Goal: Task Accomplishment & Management: Complete application form

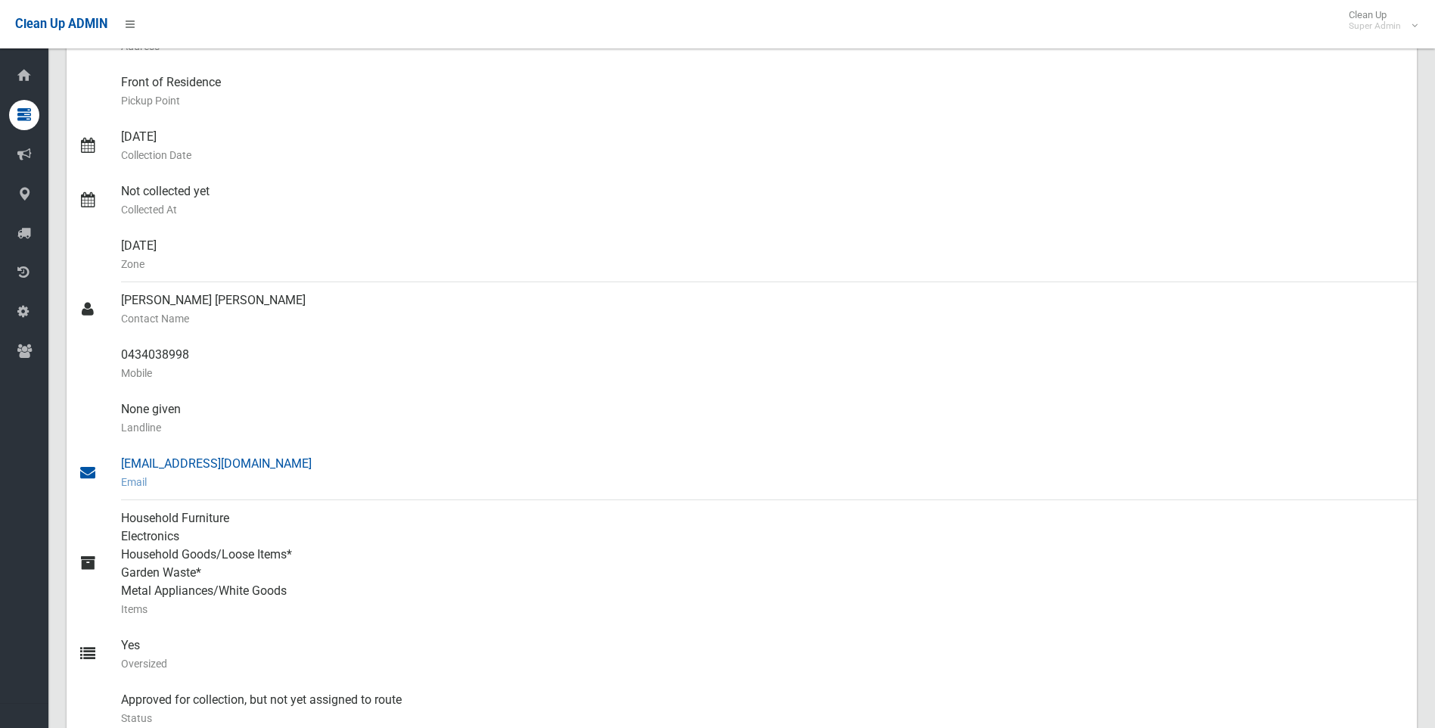
scroll to position [529, 0]
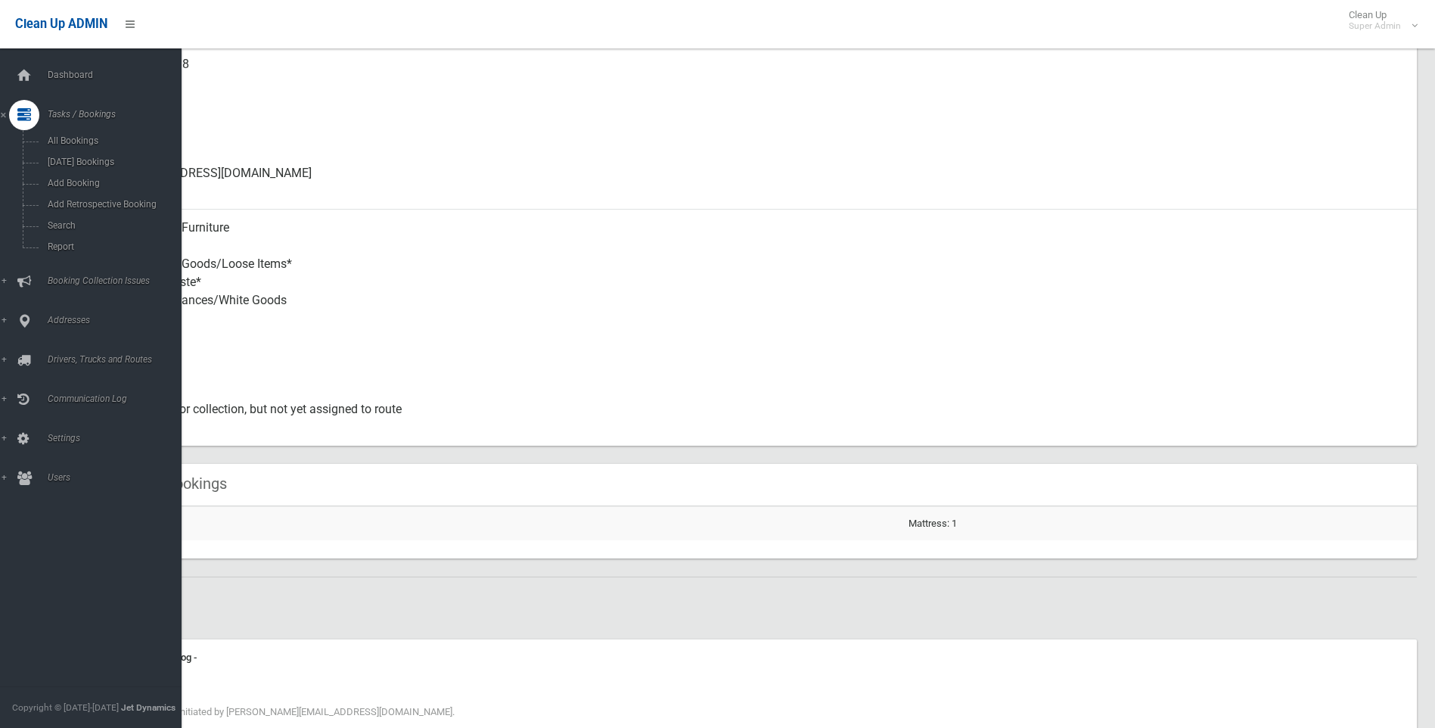
click at [26, 110] on icon at bounding box center [24, 115] width 14 height 30
click at [20, 115] on icon at bounding box center [24, 115] width 14 height 30
click at [62, 178] on span "Add Booking" at bounding box center [111, 183] width 137 height 11
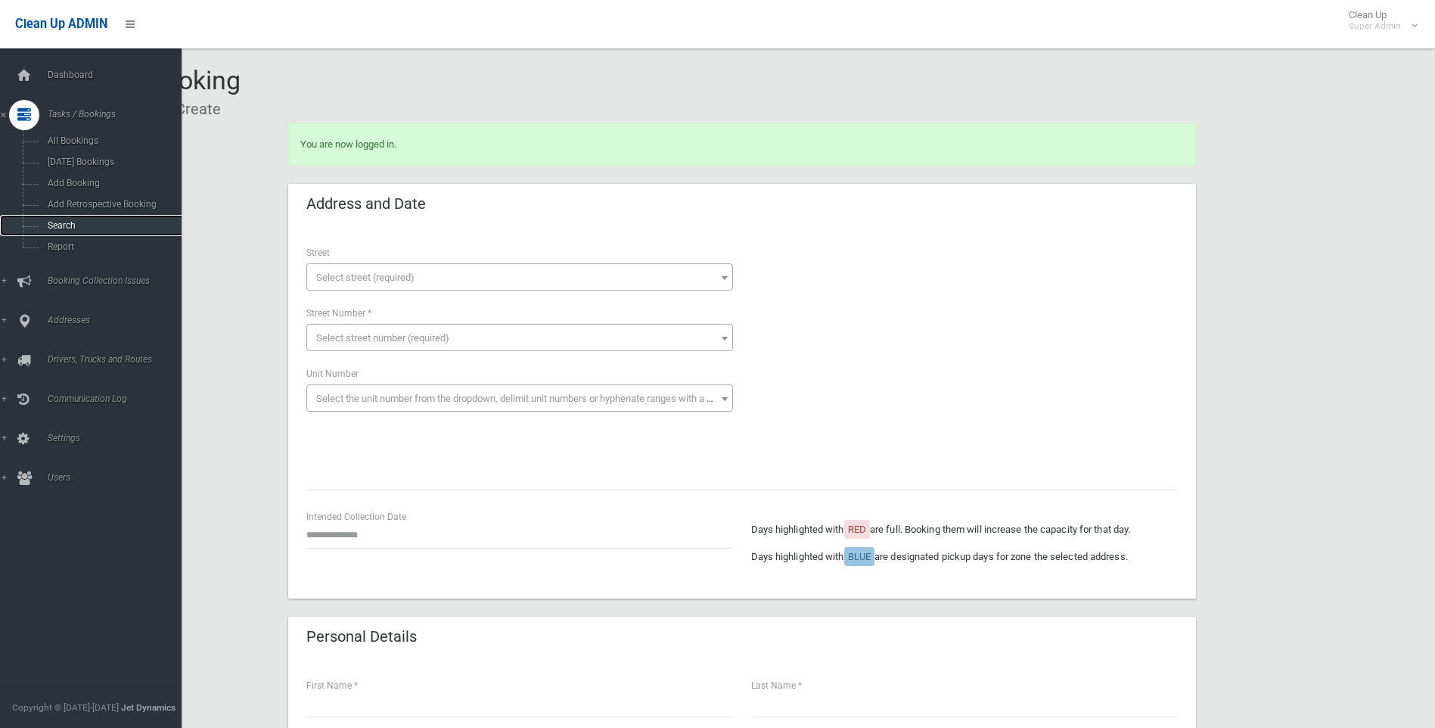
click at [57, 222] on span "Search" at bounding box center [111, 225] width 137 height 11
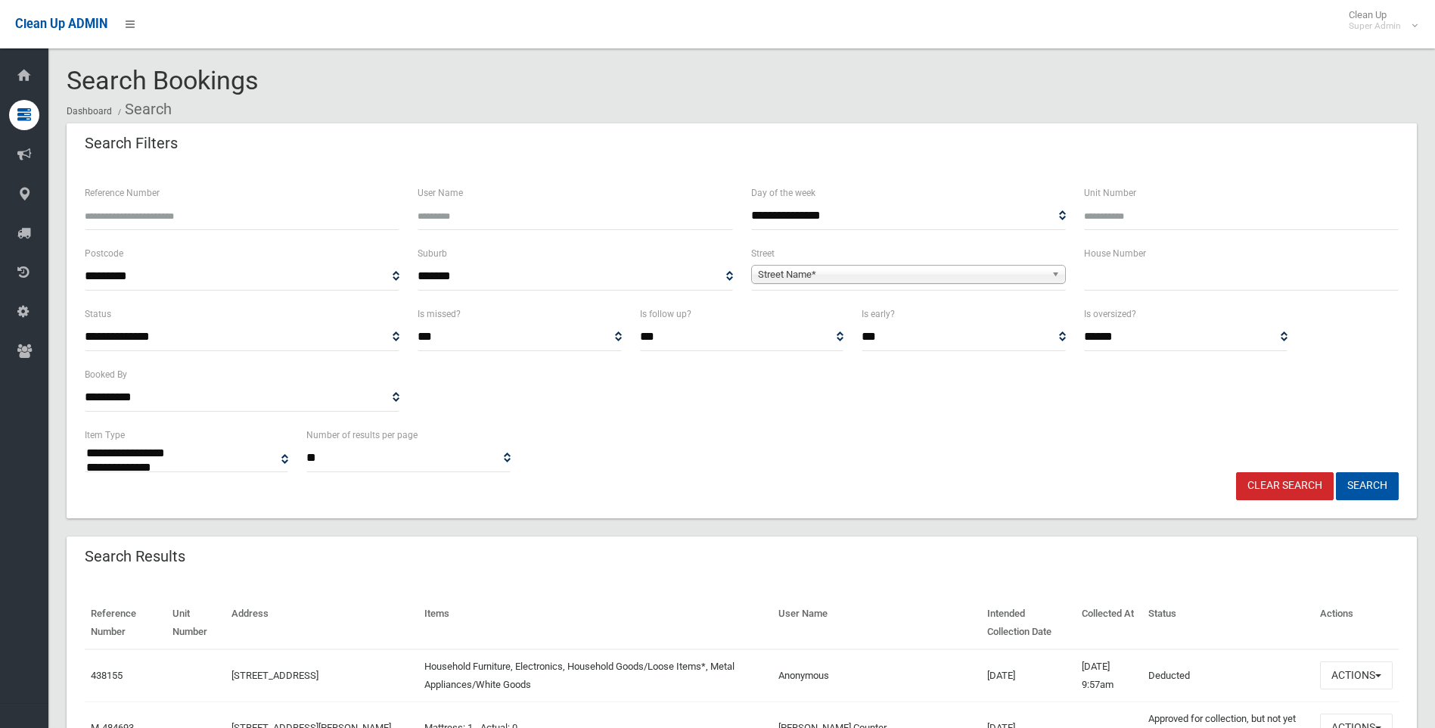
select select
click at [1094, 277] on input "text" at bounding box center [1241, 276] width 315 height 28
type input "**"
click at [842, 265] on span "Street Name*" at bounding box center [901, 274] width 287 height 18
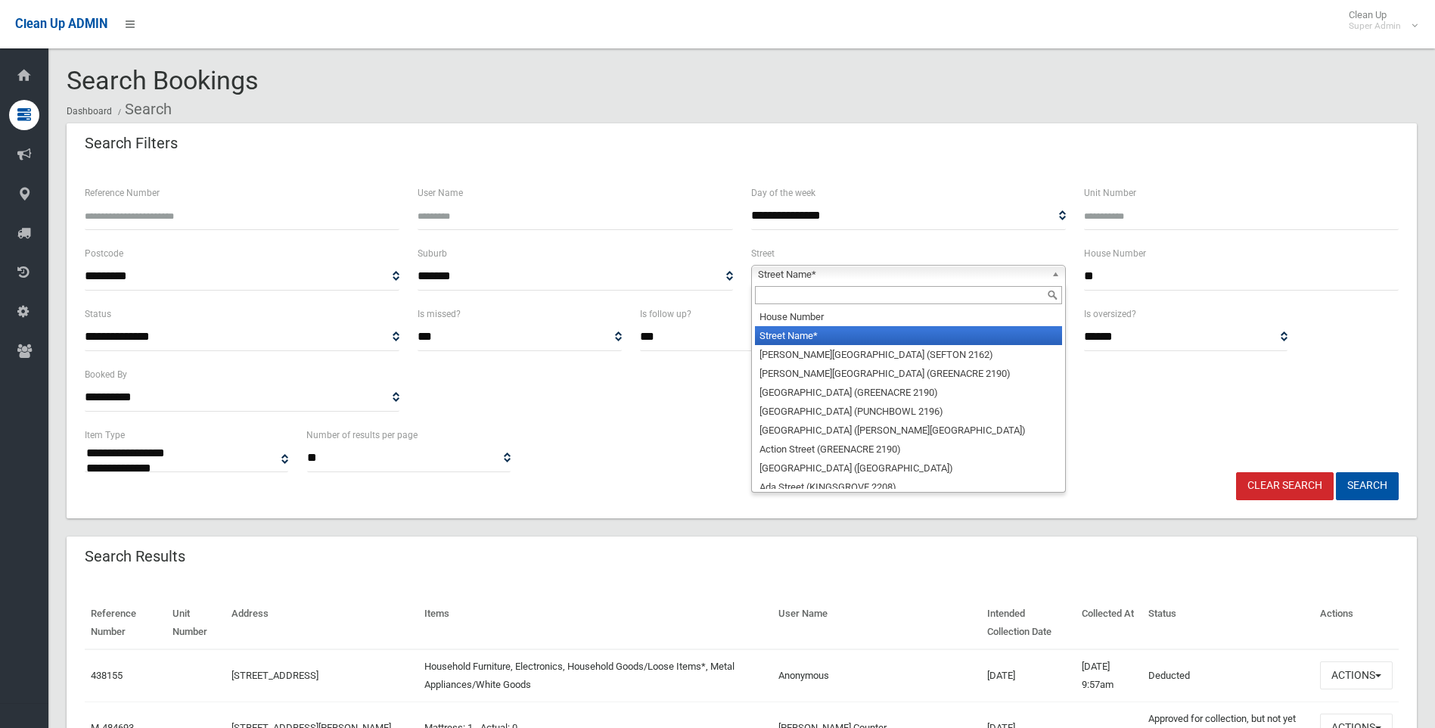
click at [772, 292] on input "text" at bounding box center [908, 295] width 307 height 18
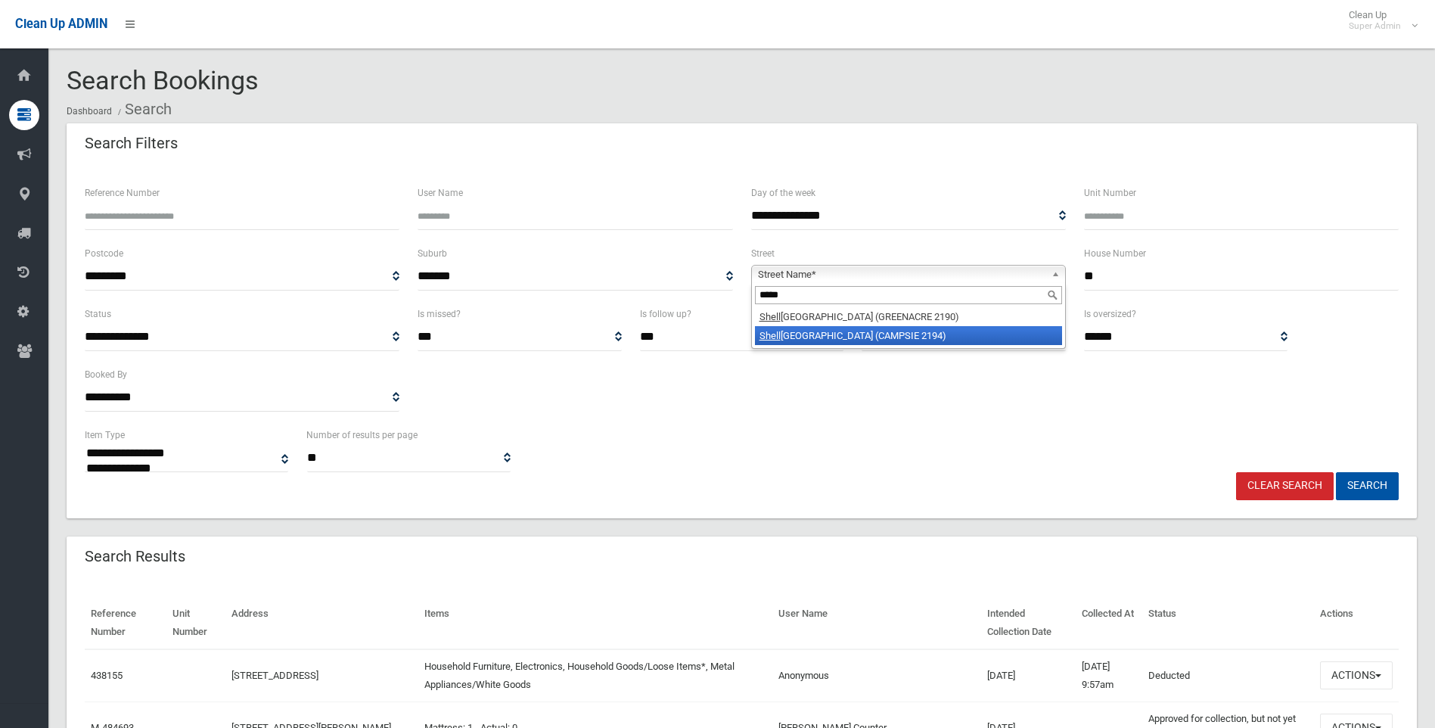
type input "*****"
click at [801, 334] on li "Shell ey Street (CAMPSIE 2194)" at bounding box center [908, 335] width 307 height 19
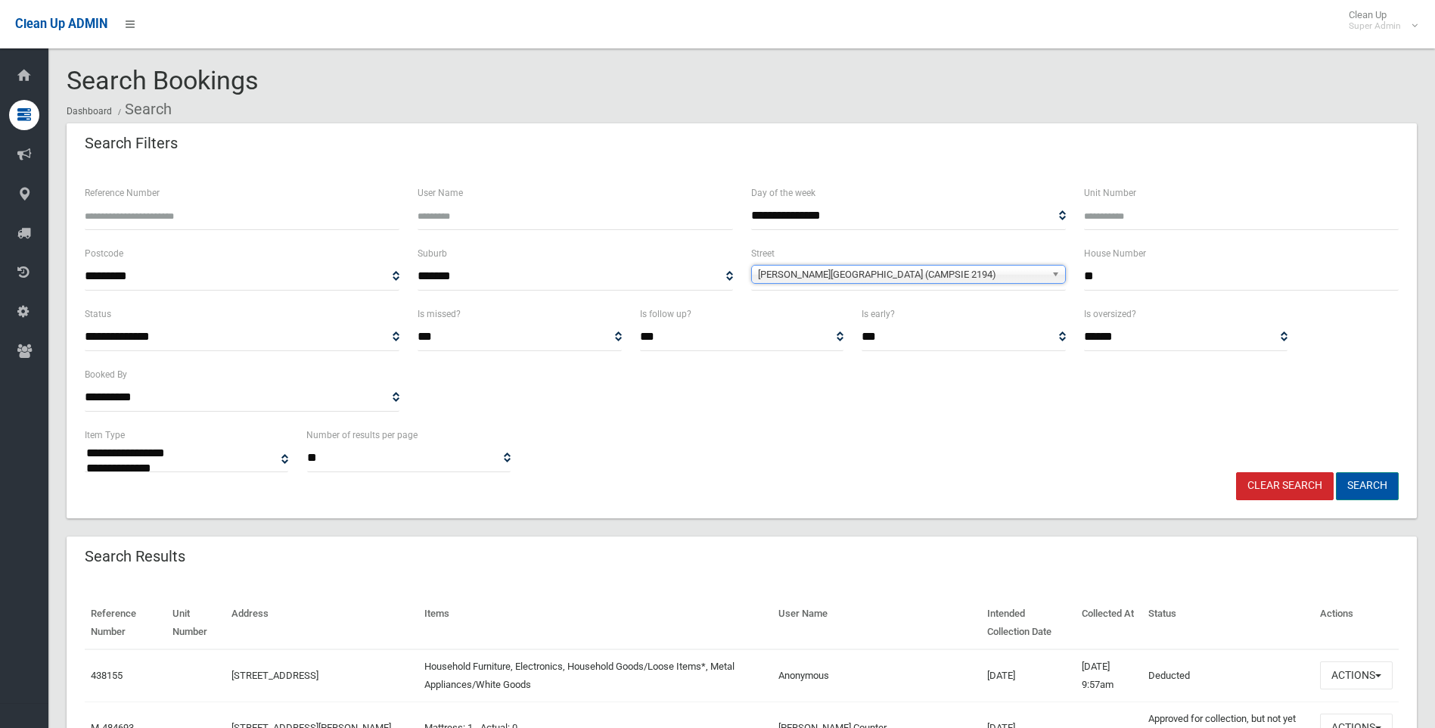
click at [1364, 481] on button "Search" at bounding box center [1367, 486] width 63 height 28
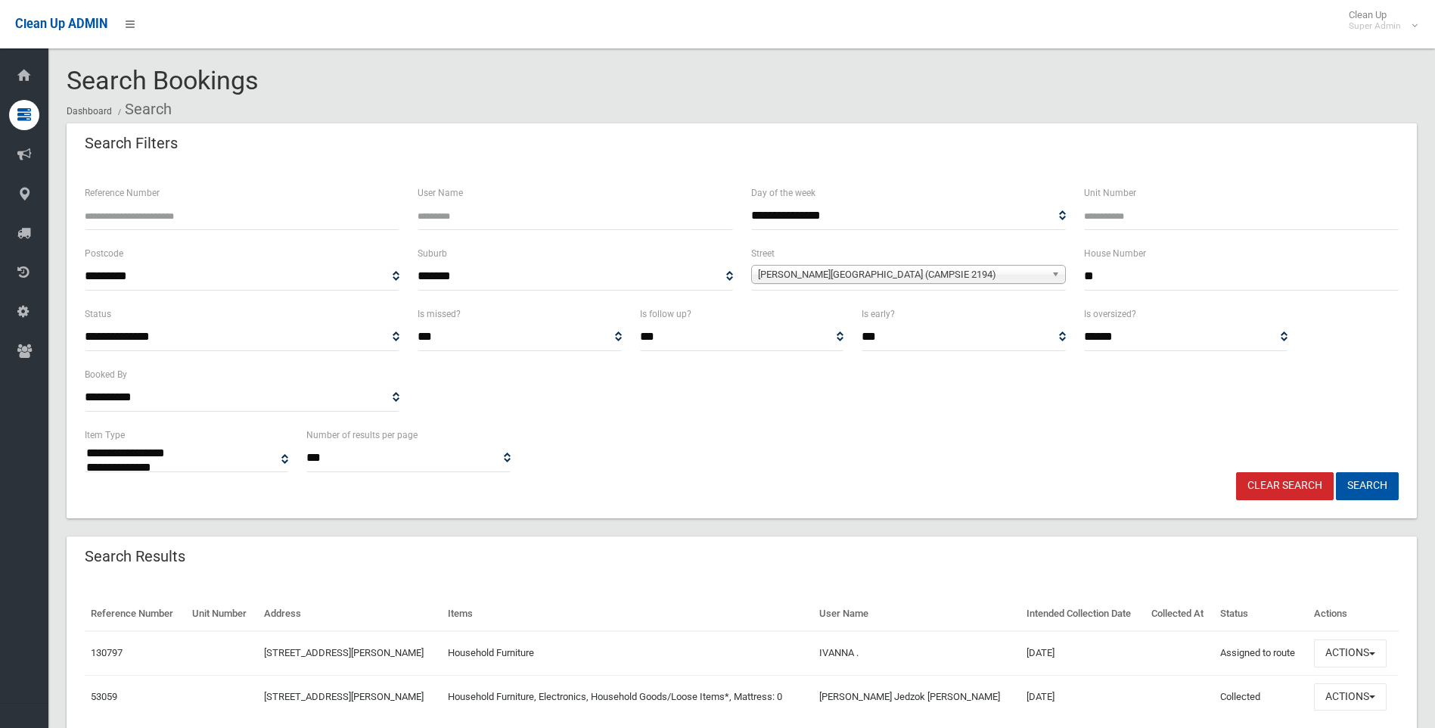
select select
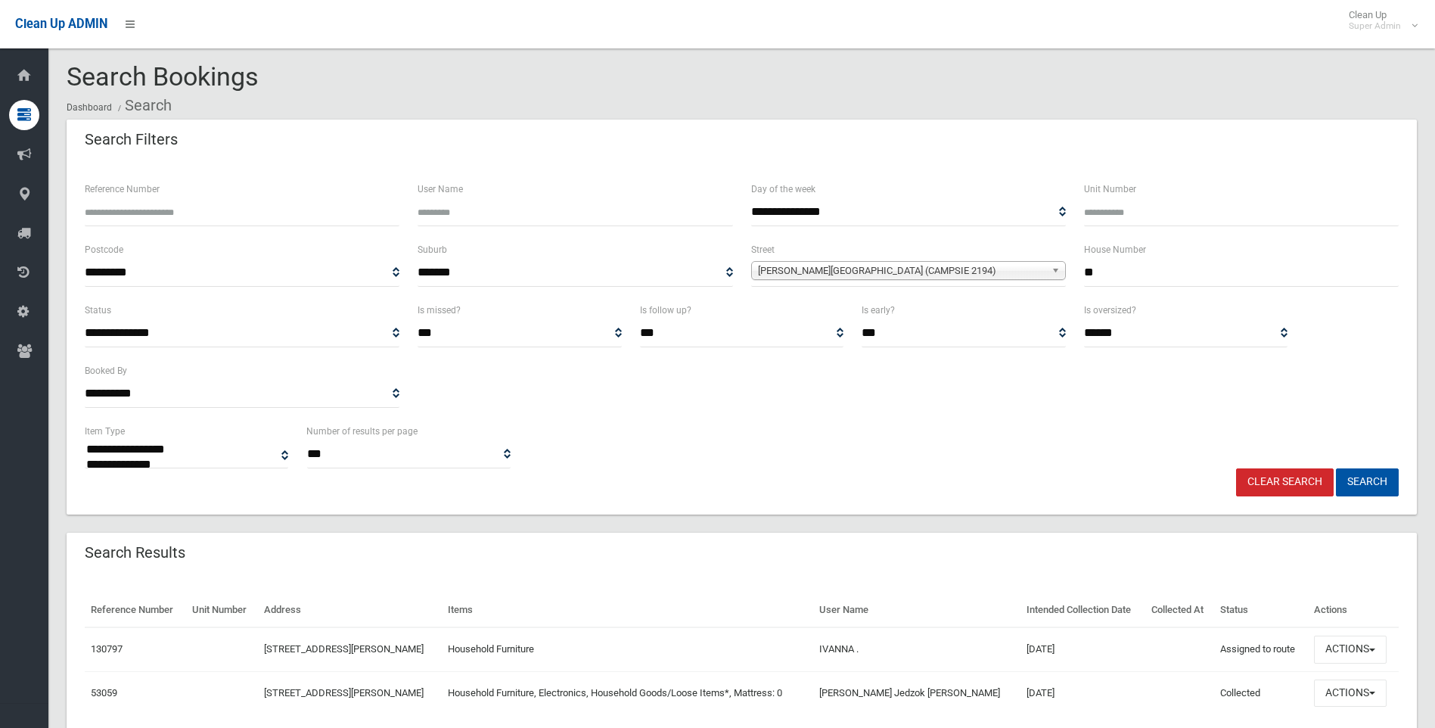
scroll to position [63, 0]
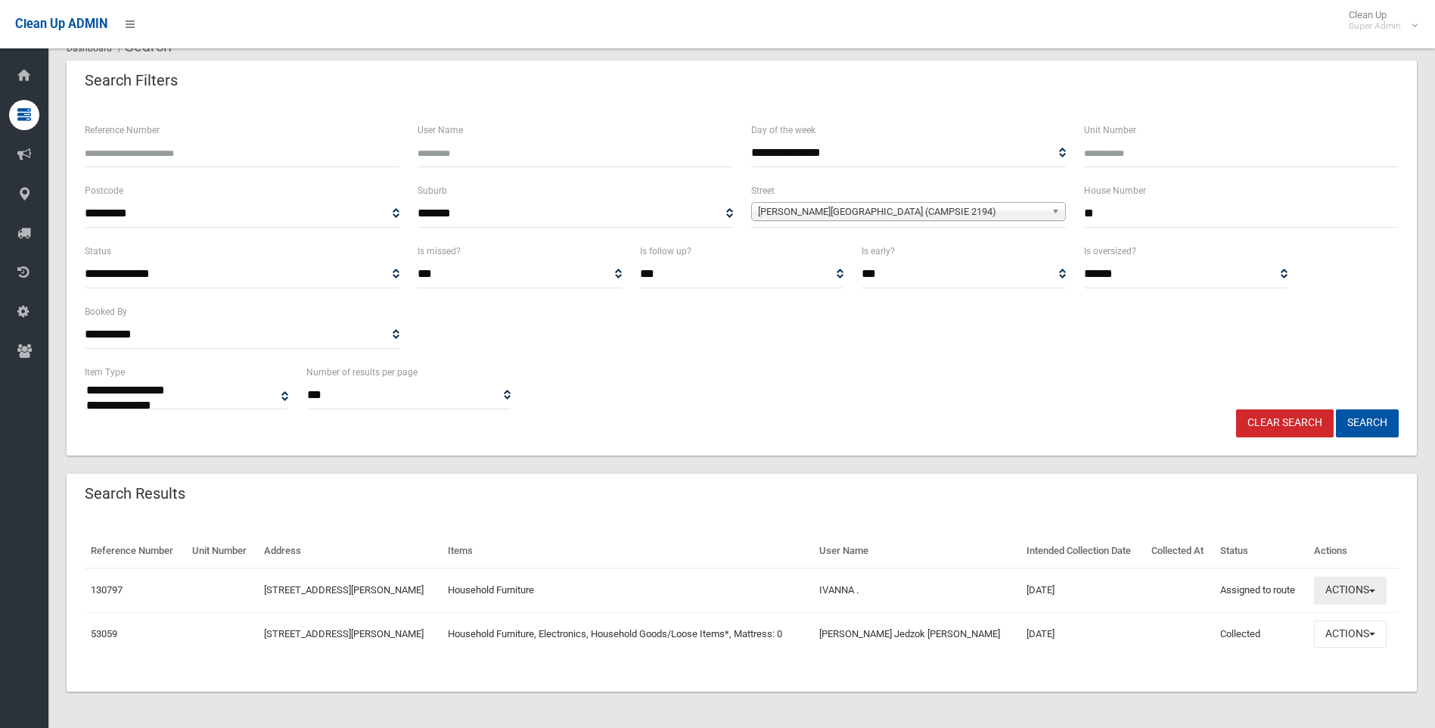
click at [1369, 591] on span "button" at bounding box center [1372, 590] width 6 height 3
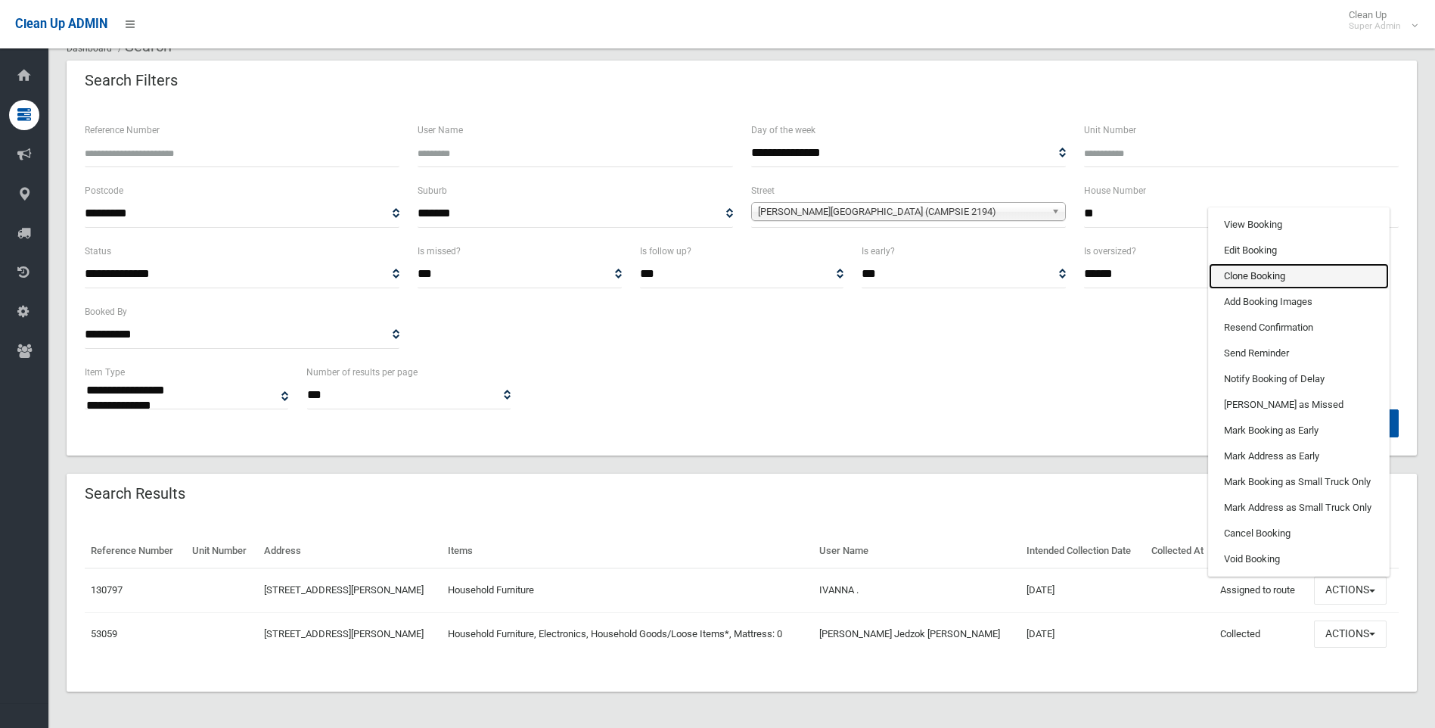
click at [1266, 278] on link "Clone Booking" at bounding box center [1299, 276] width 180 height 26
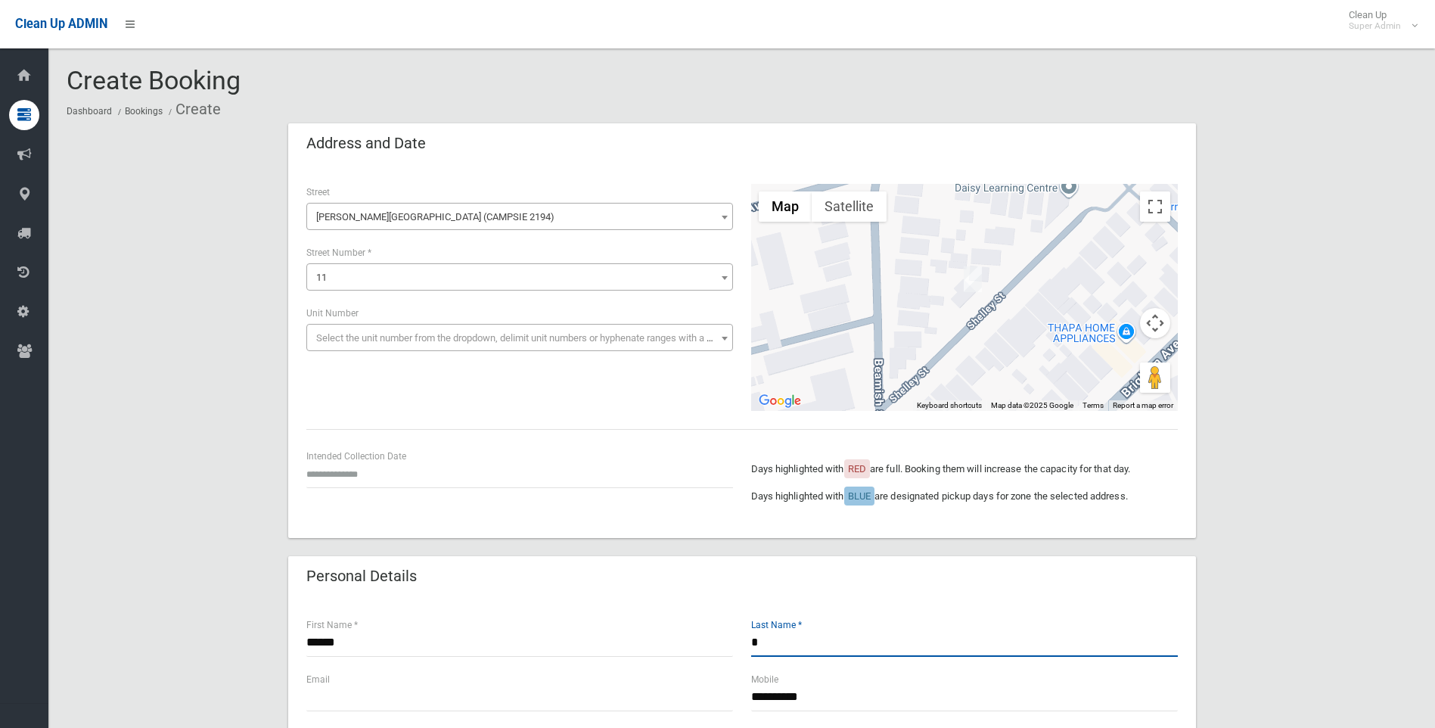
click at [783, 643] on input "*" at bounding box center [964, 642] width 427 height 28
type input "*********"
drag, startPoint x: 359, startPoint y: 642, endPoint x: 309, endPoint y: 643, distance: 50.7
click at [309, 643] on input "******" at bounding box center [519, 642] width 427 height 28
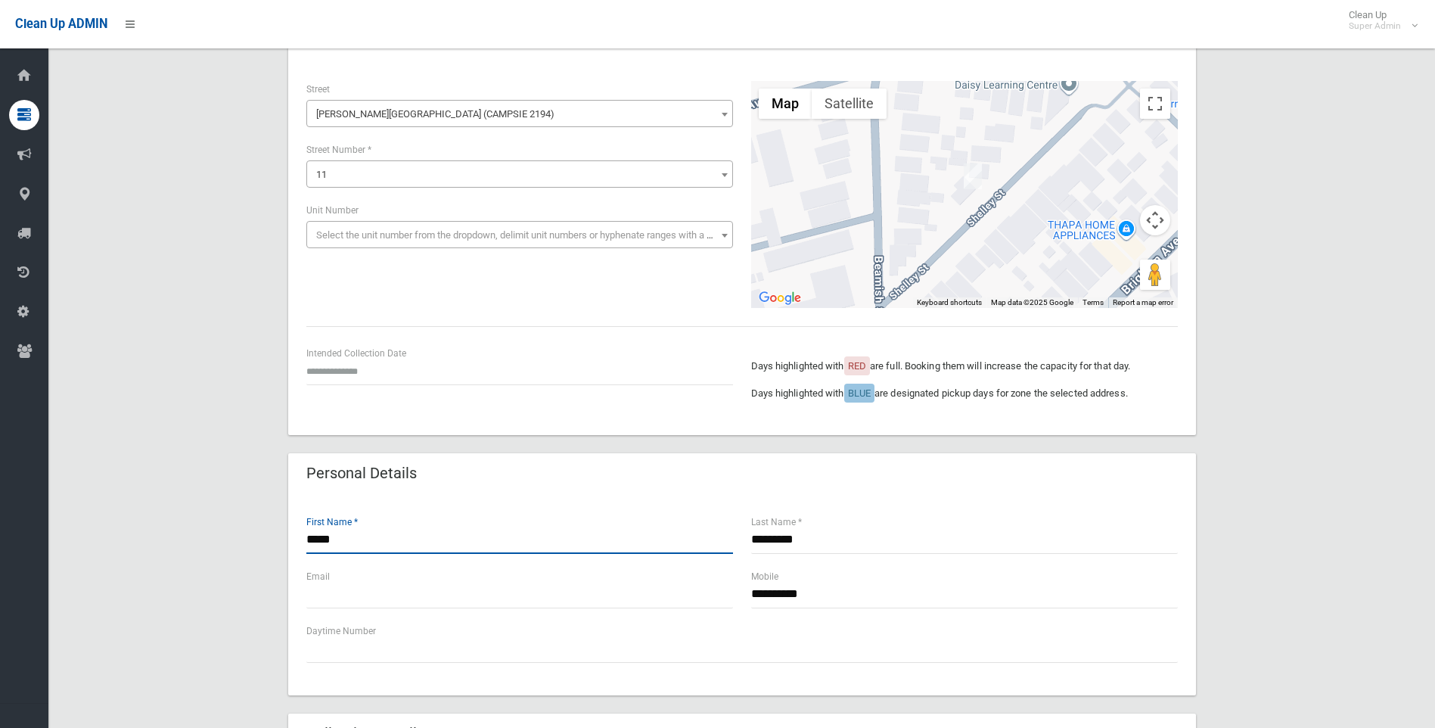
scroll to position [76, 0]
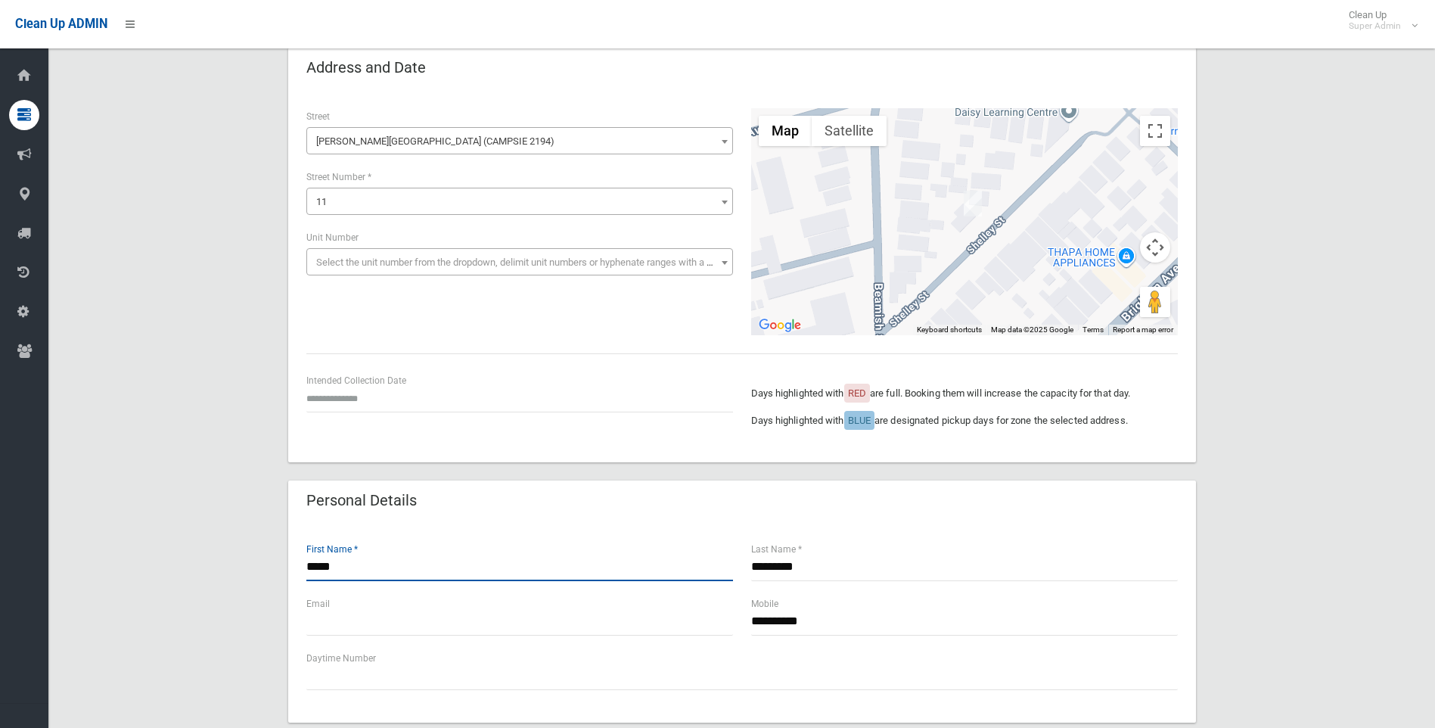
type input "*****"
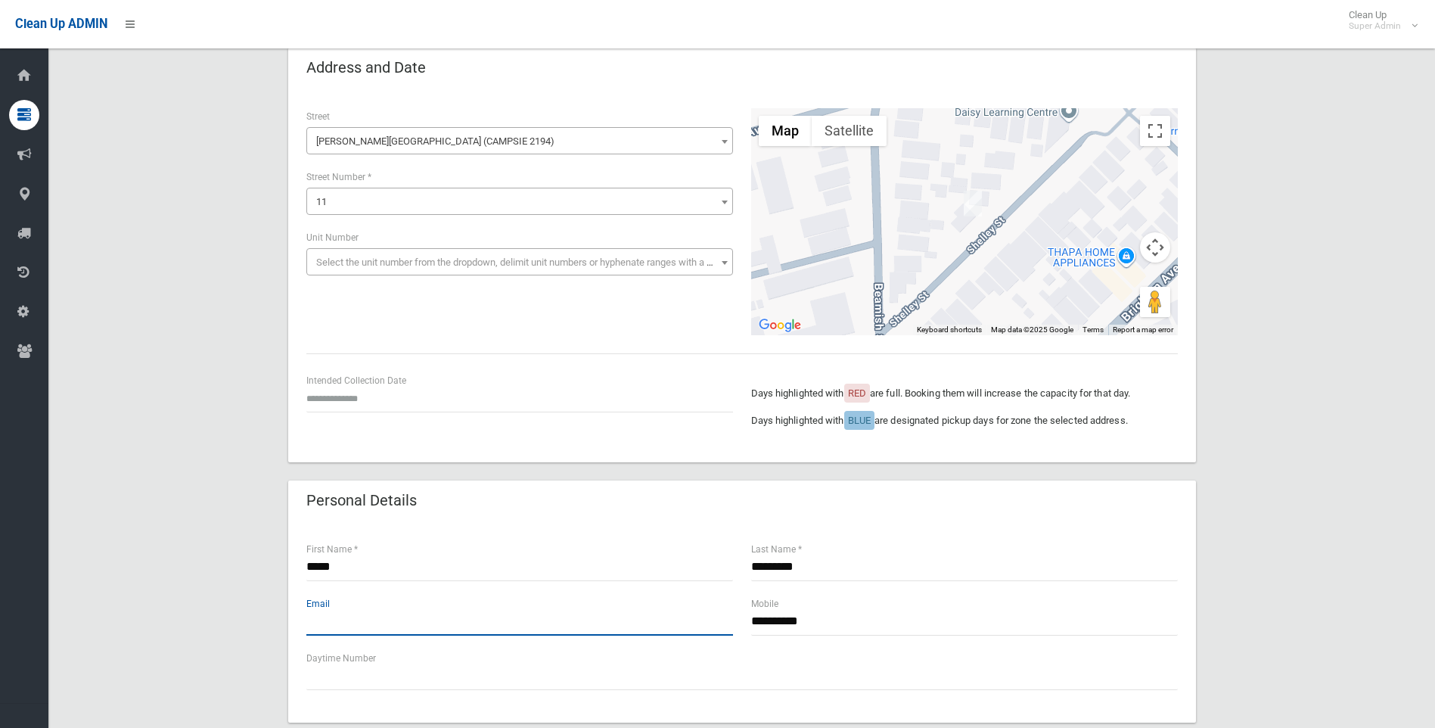
click at [322, 618] on input "text" at bounding box center [519, 621] width 427 height 28
type input "**********"
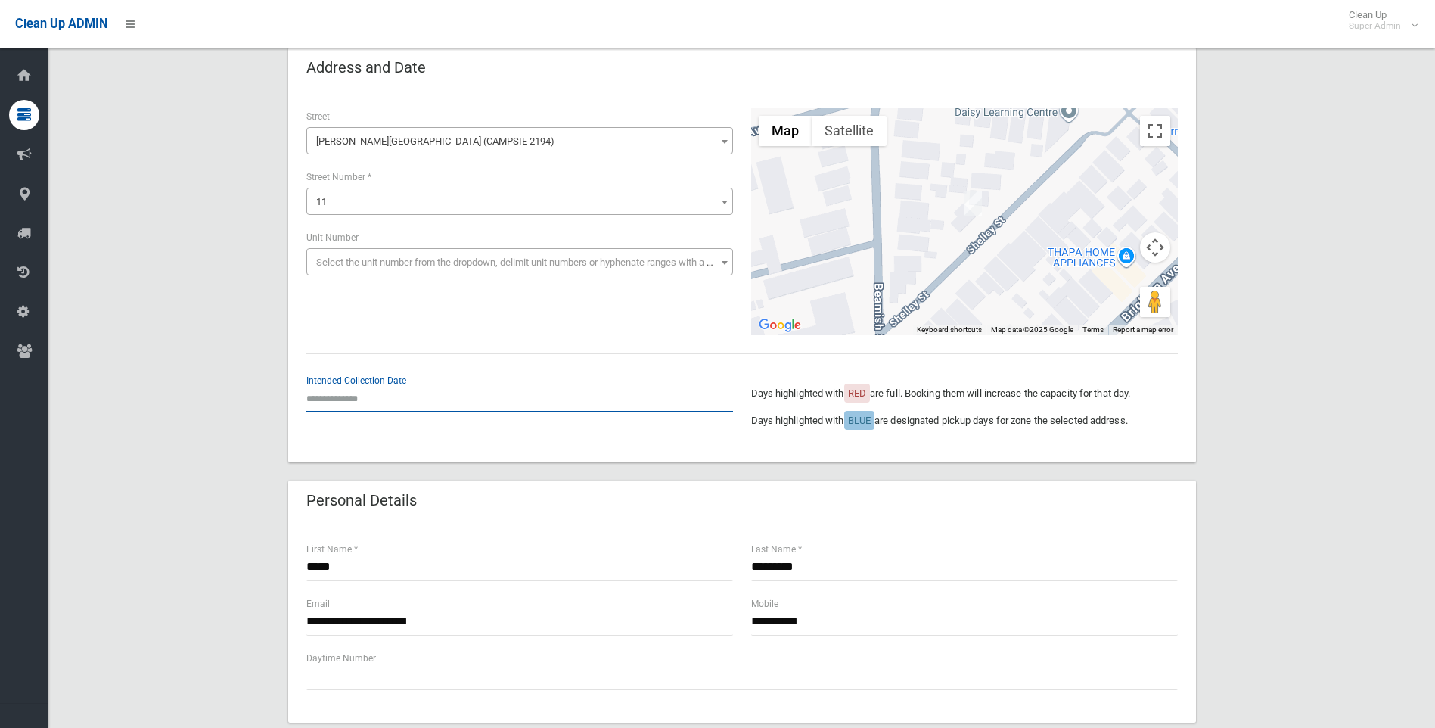
click at [361, 397] on input "text" at bounding box center [519, 398] width 427 height 28
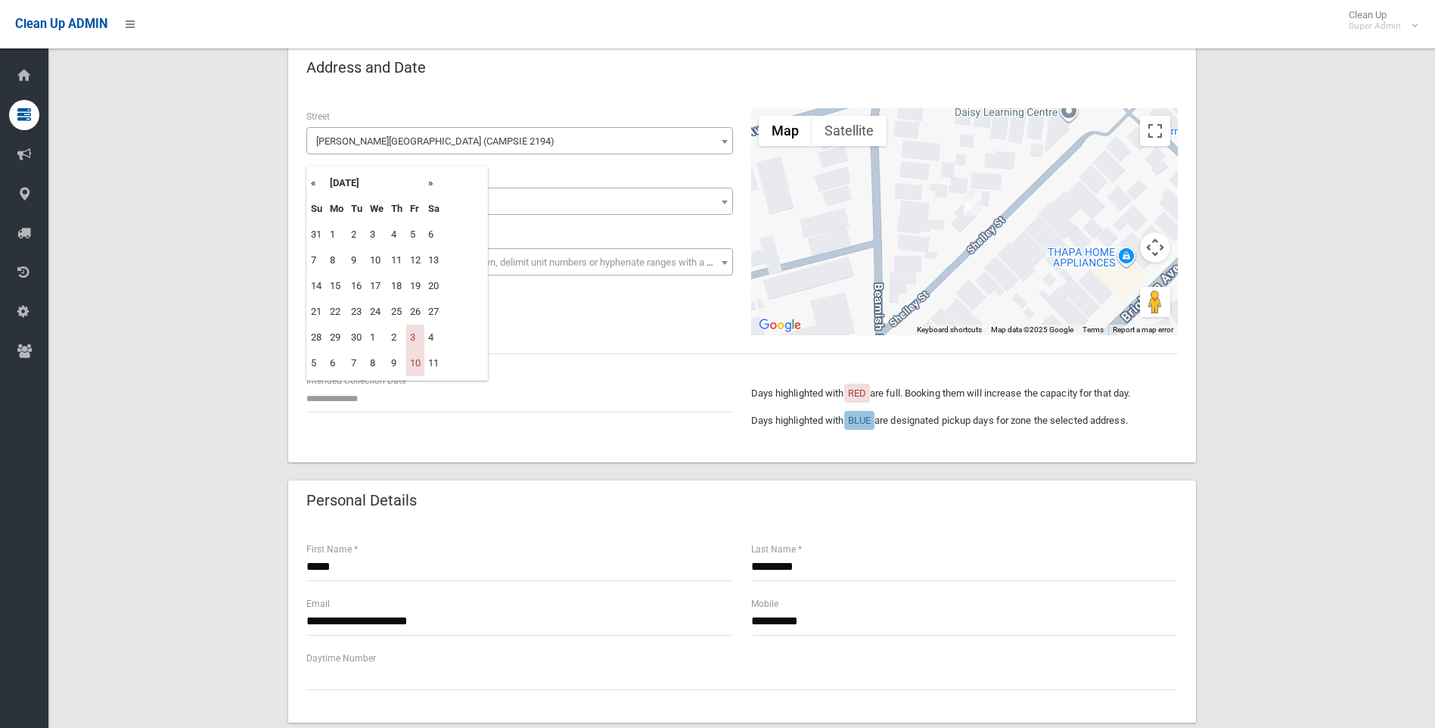
click at [432, 184] on th "»" at bounding box center [433, 183] width 19 height 26
click at [414, 337] on td "31" at bounding box center [415, 337] width 18 height 26
type input "**********"
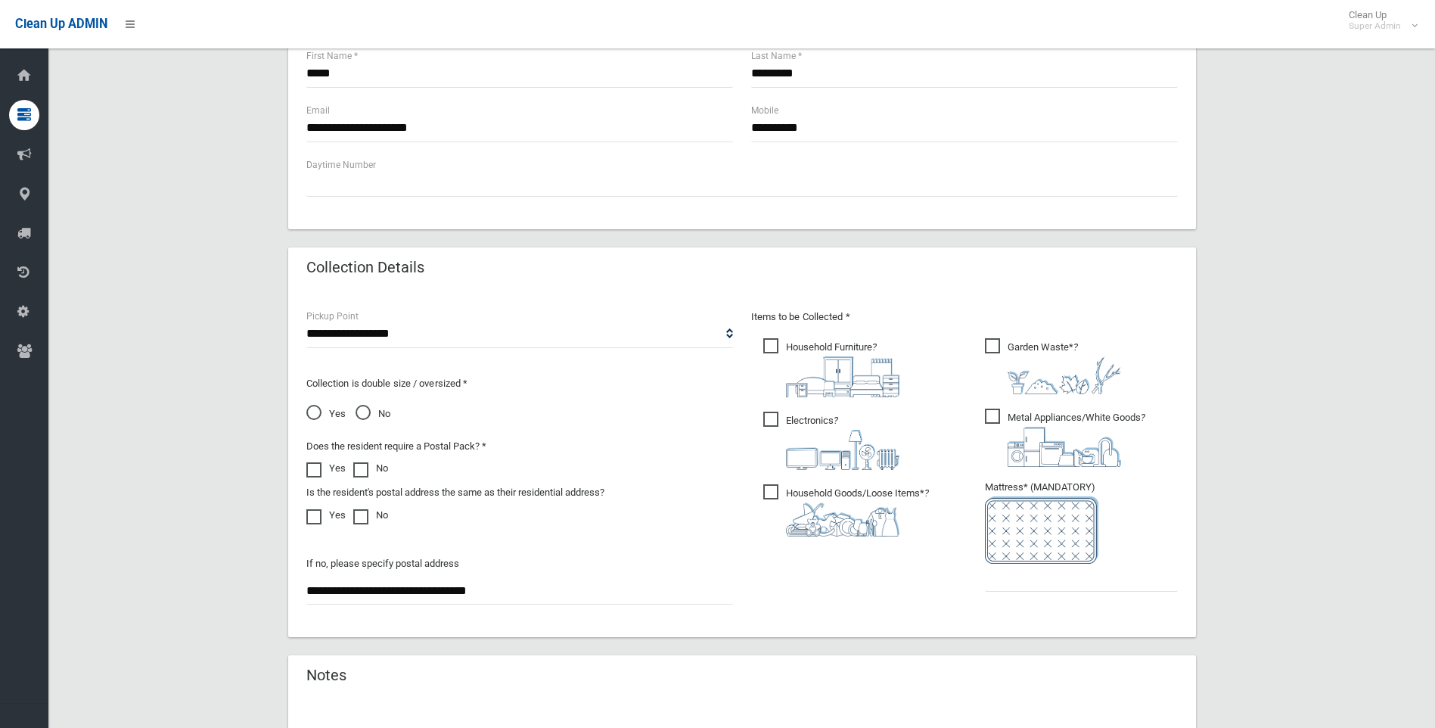
scroll to position [681, 0]
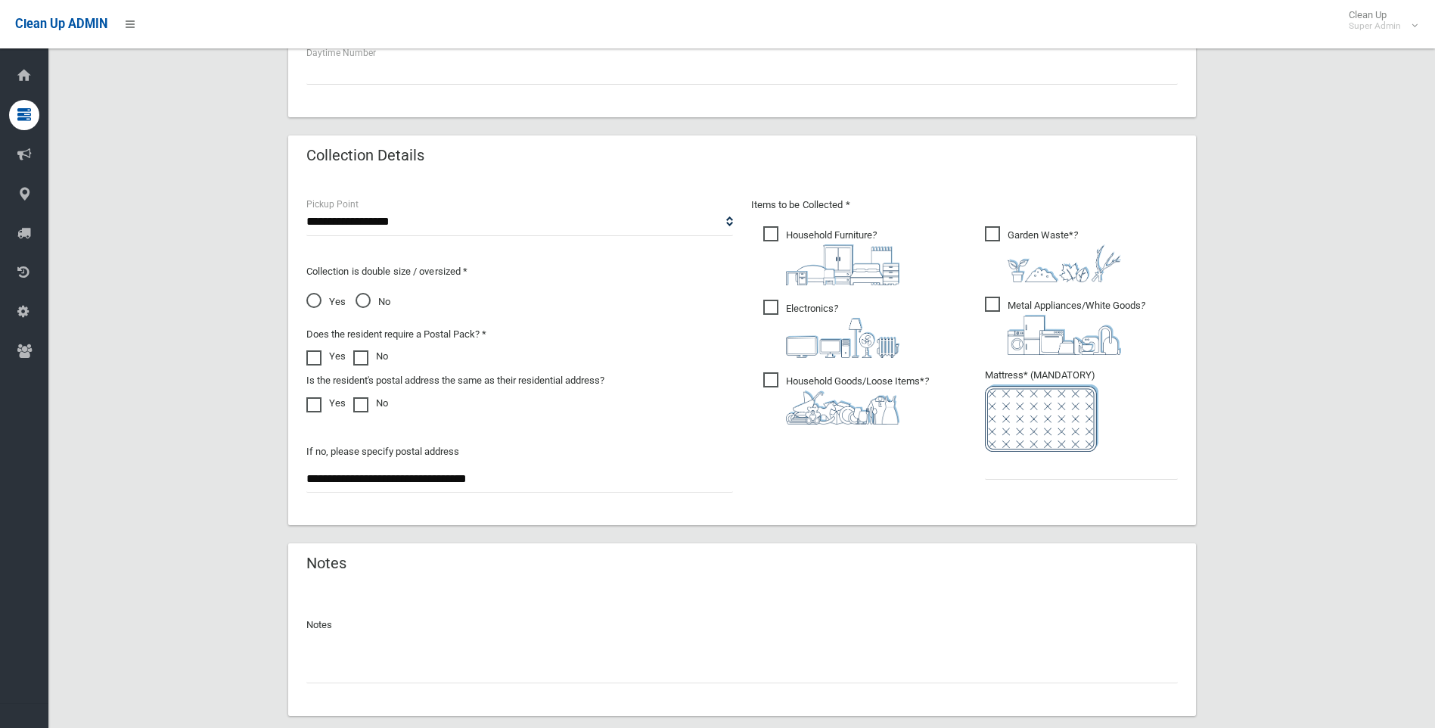
click at [994, 234] on span "Garden Waste* ?" at bounding box center [1053, 254] width 136 height 56
drag, startPoint x: 997, startPoint y: 301, endPoint x: 940, endPoint y: 309, distance: 57.2
click at [996, 301] on span "Metal Appliances/White Goods ?" at bounding box center [1065, 325] width 160 height 58
drag, startPoint x: 768, startPoint y: 303, endPoint x: 751, endPoint y: 386, distance: 84.2
click at [770, 306] on span "Electronics ?" at bounding box center [831, 328] width 136 height 58
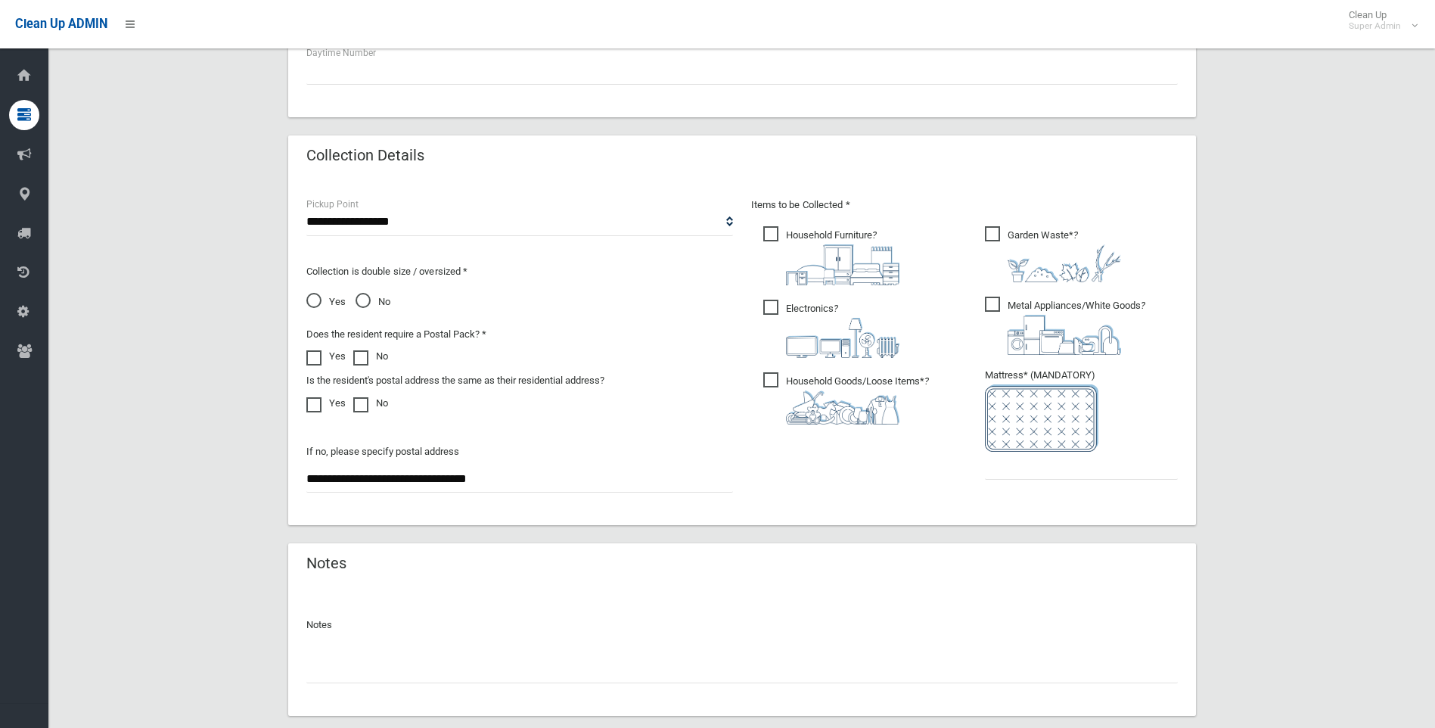
click at [773, 378] on span "Household Goods/Loose Items* ?" at bounding box center [846, 398] width 166 height 52
drag, startPoint x: 309, startPoint y: 406, endPoint x: 324, endPoint y: 435, distance: 32.8
click at [310, 397] on span at bounding box center [317, 397] width 23 height 0
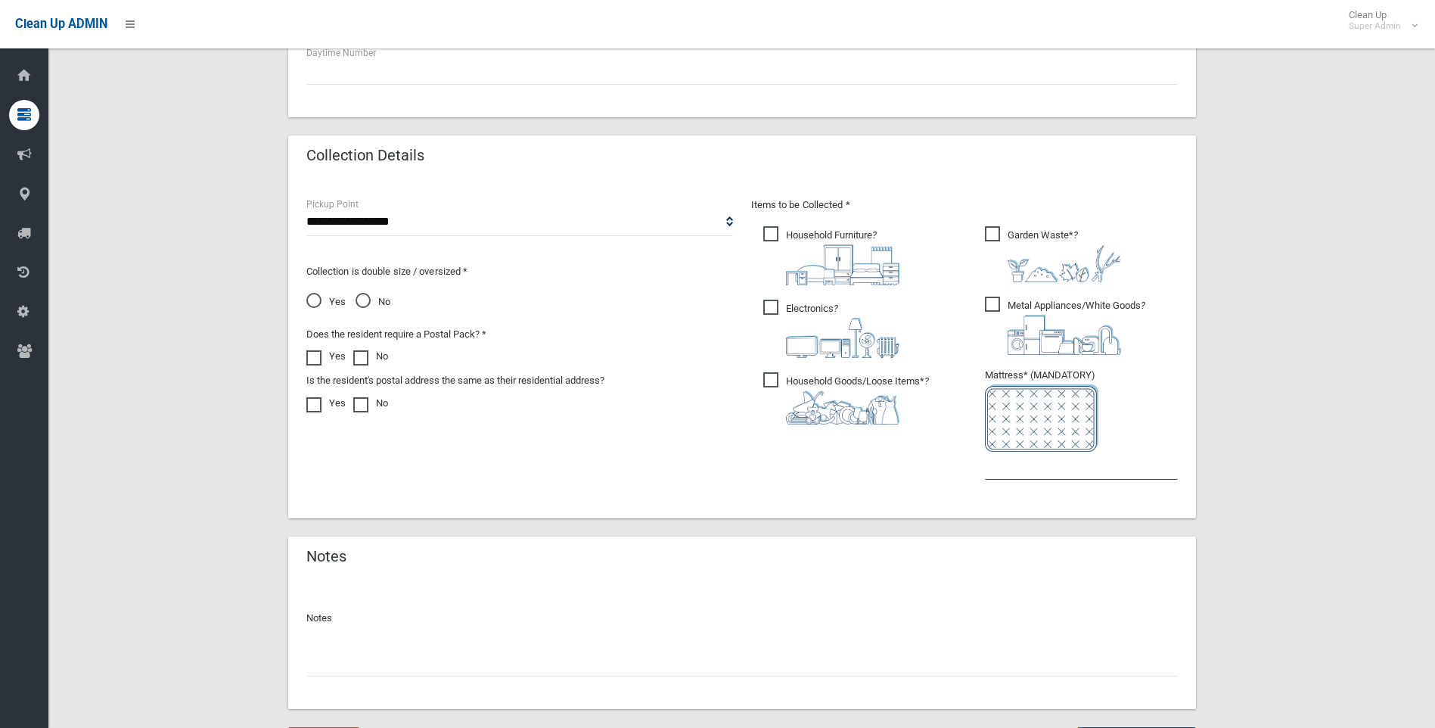
click at [1019, 468] on input "text" at bounding box center [1081, 465] width 193 height 28
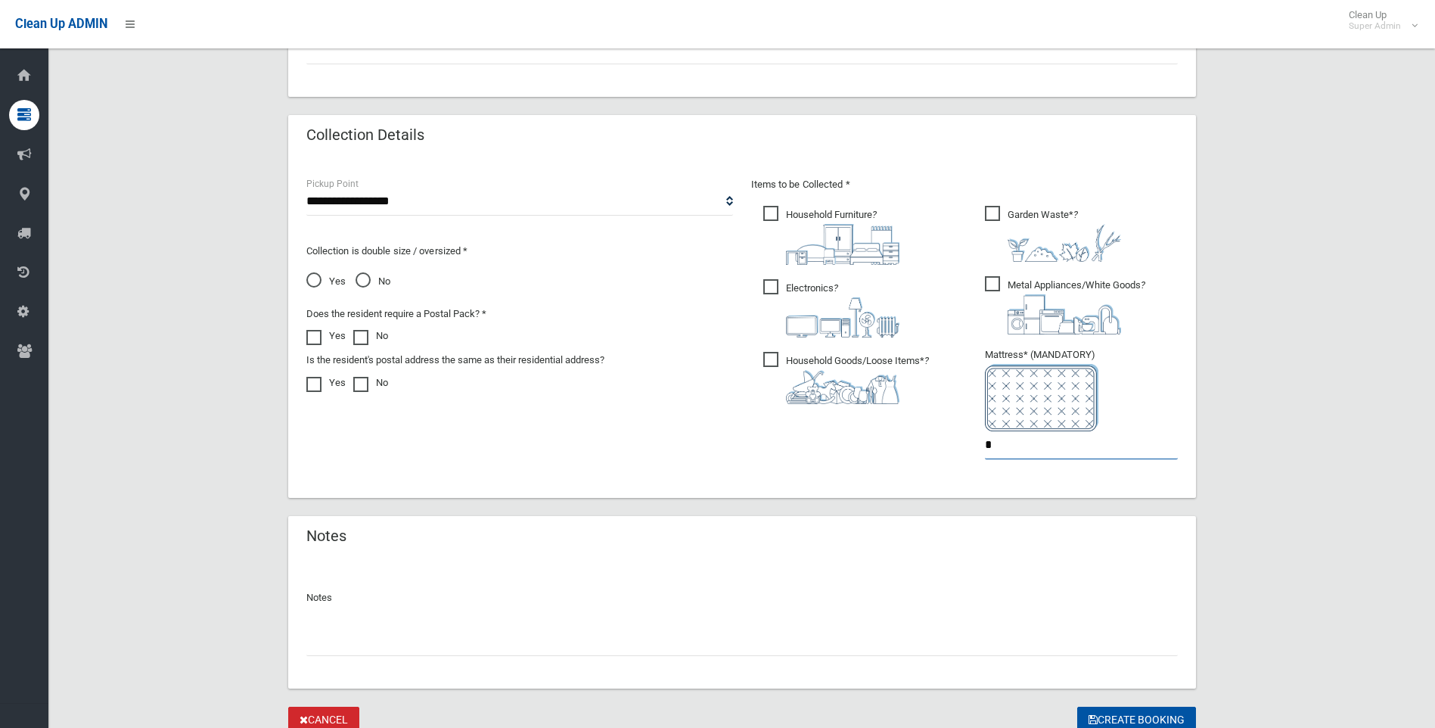
scroll to position [762, 0]
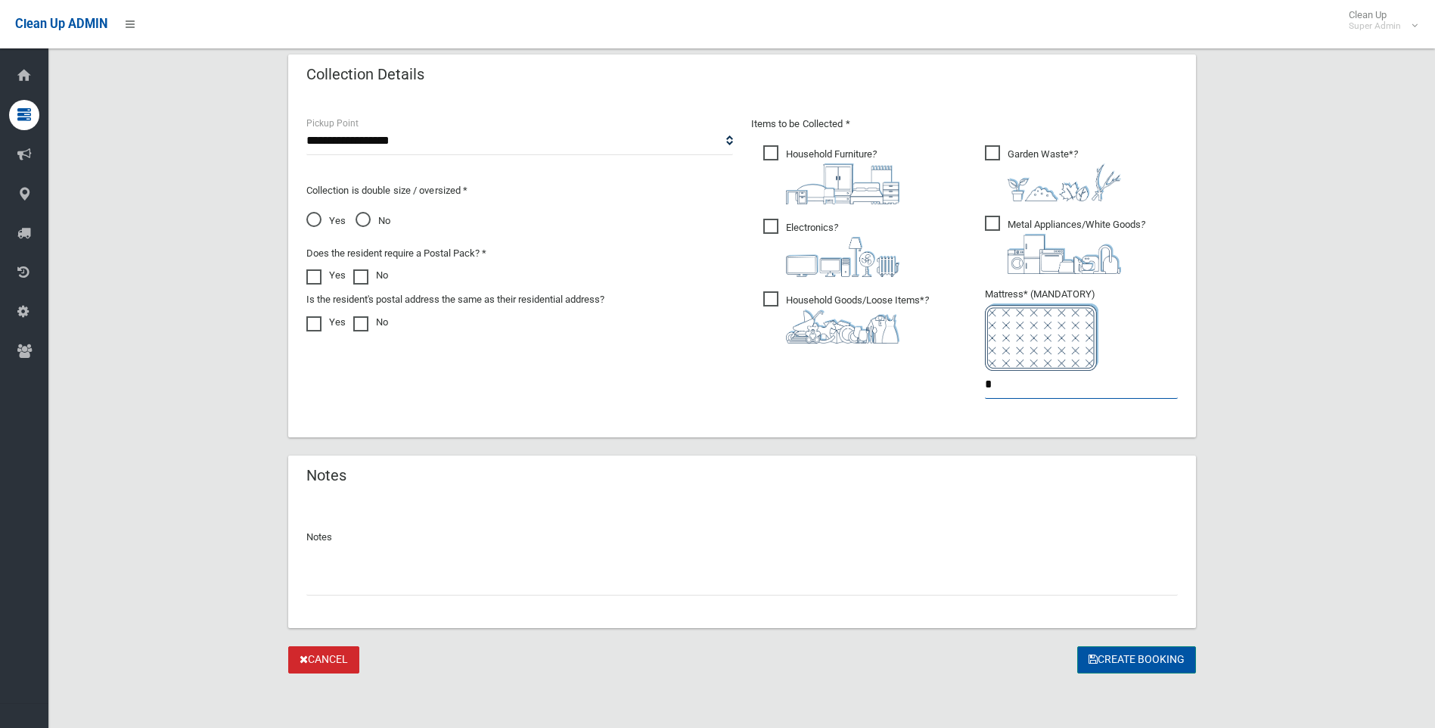
type input "*"
click at [1130, 657] on button "Create Booking" at bounding box center [1136, 660] width 119 height 28
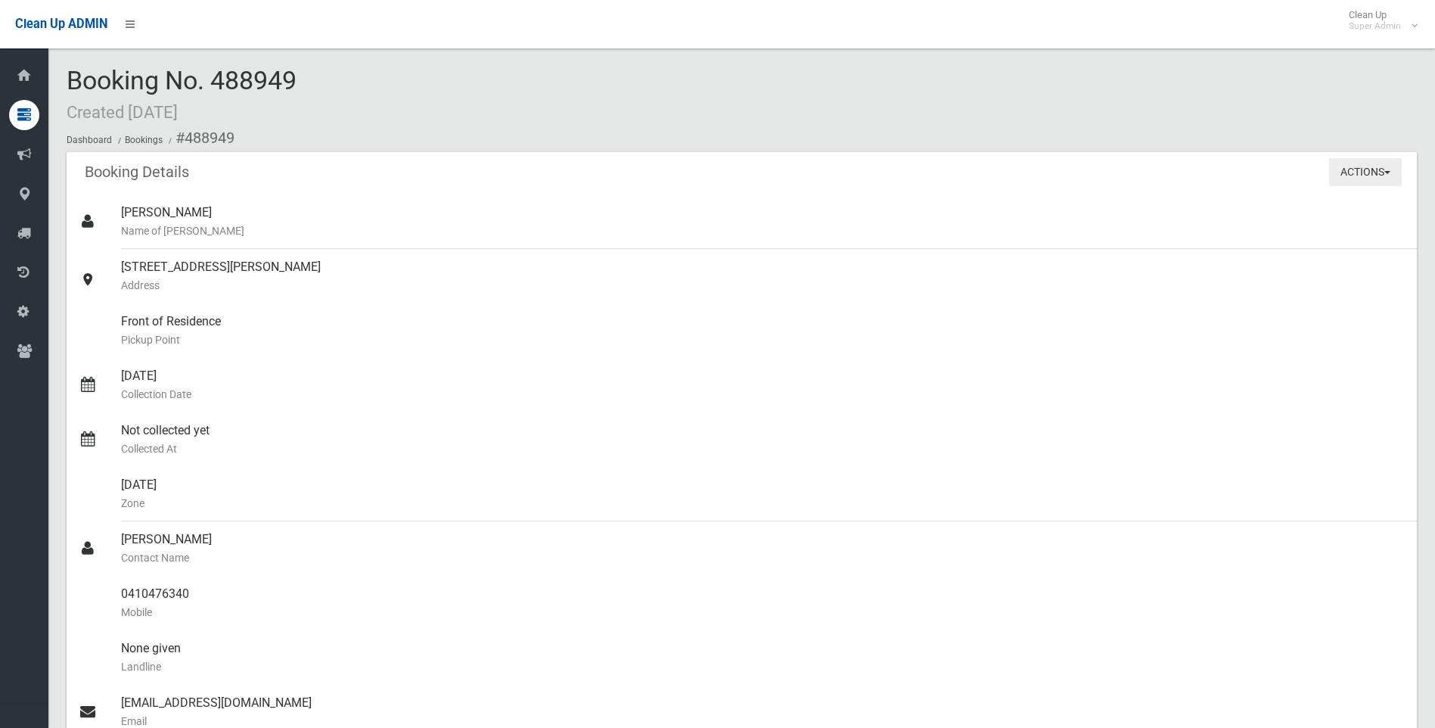
click at [1388, 171] on span "button" at bounding box center [1387, 172] width 6 height 3
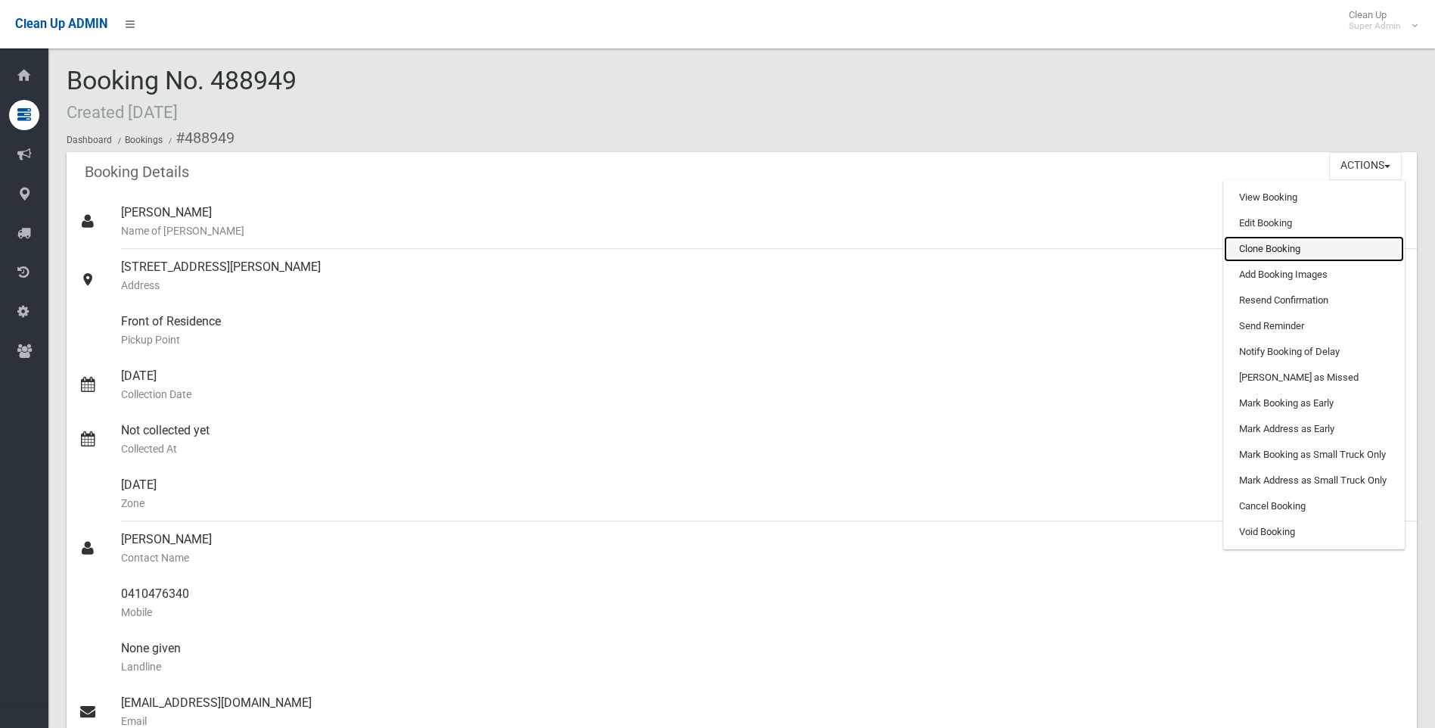
click at [1268, 247] on link "Clone Booking" at bounding box center [1314, 249] width 180 height 26
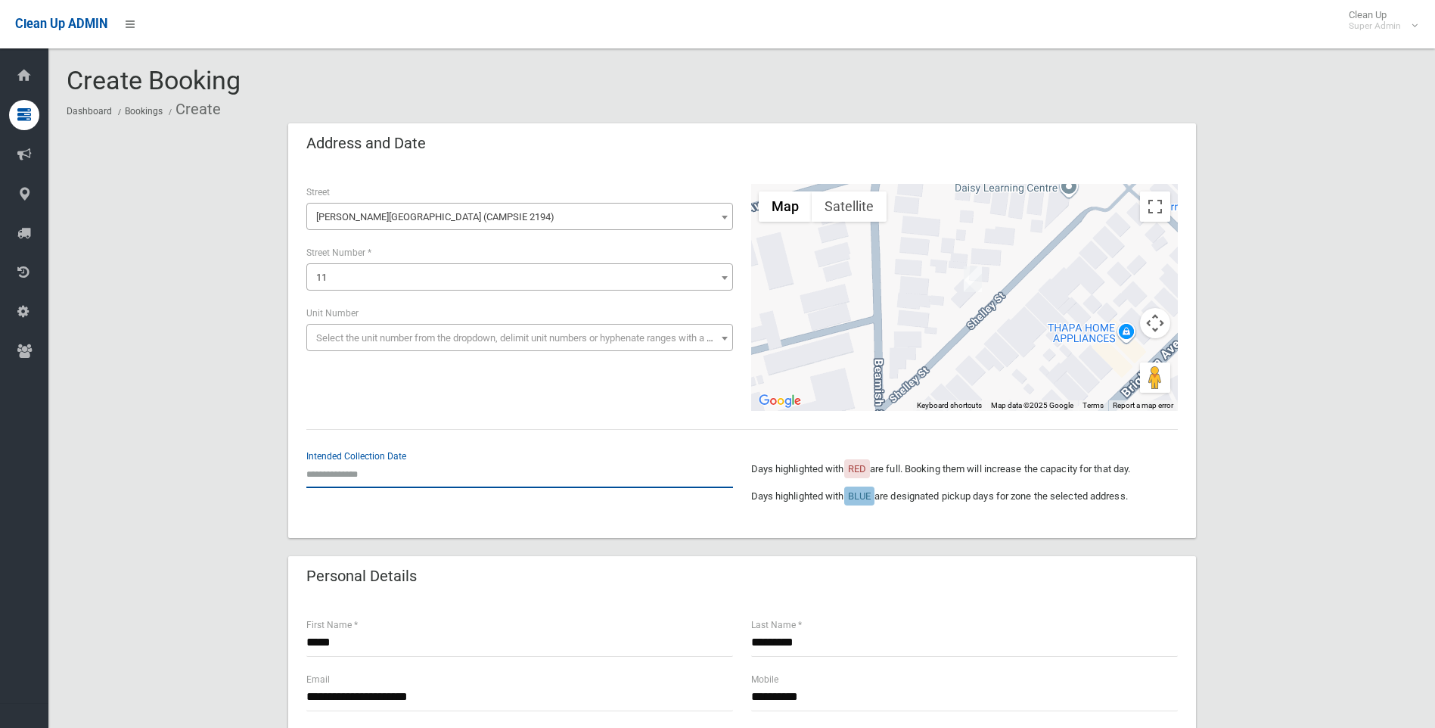
click at [358, 479] on input "text" at bounding box center [519, 474] width 427 height 28
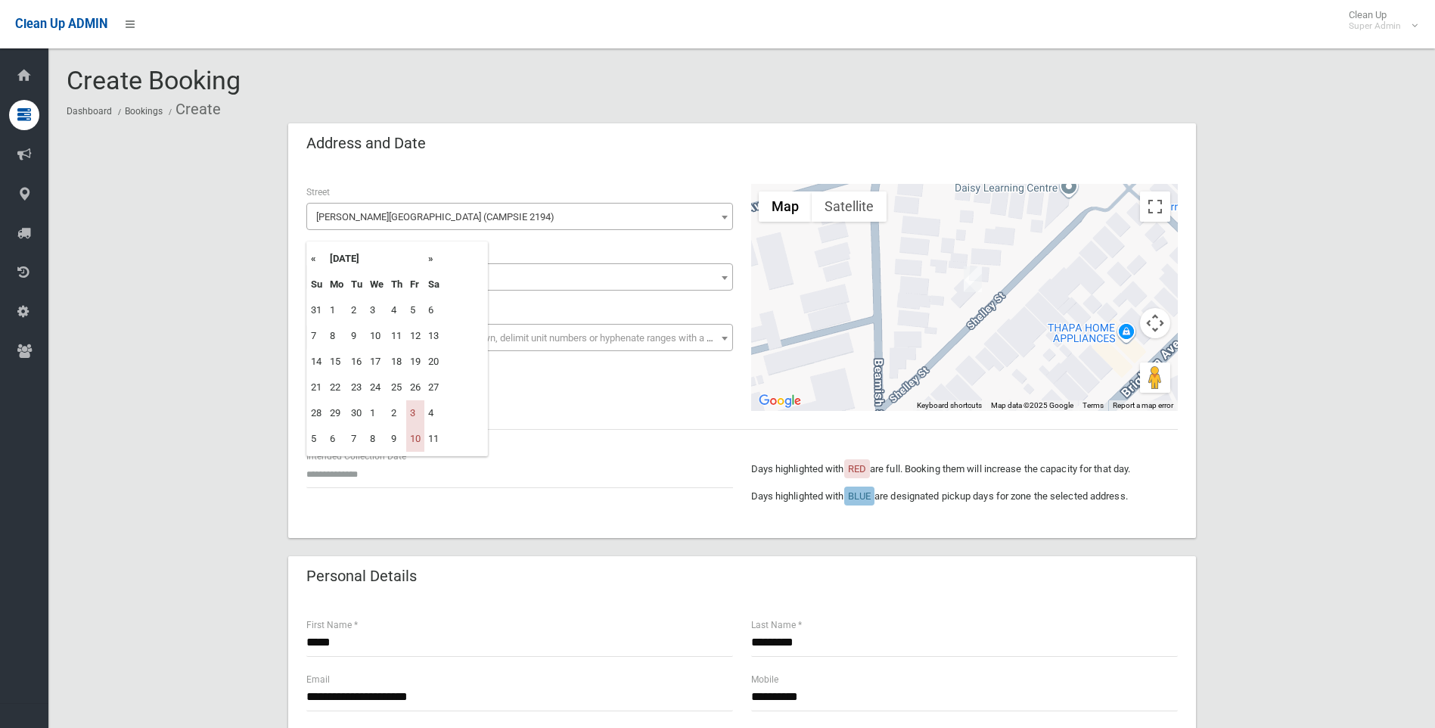
click at [433, 259] on th "»" at bounding box center [433, 259] width 19 height 26
click at [313, 259] on th "«" at bounding box center [316, 259] width 19 height 26
click at [419, 414] on td "28" at bounding box center [415, 413] width 18 height 26
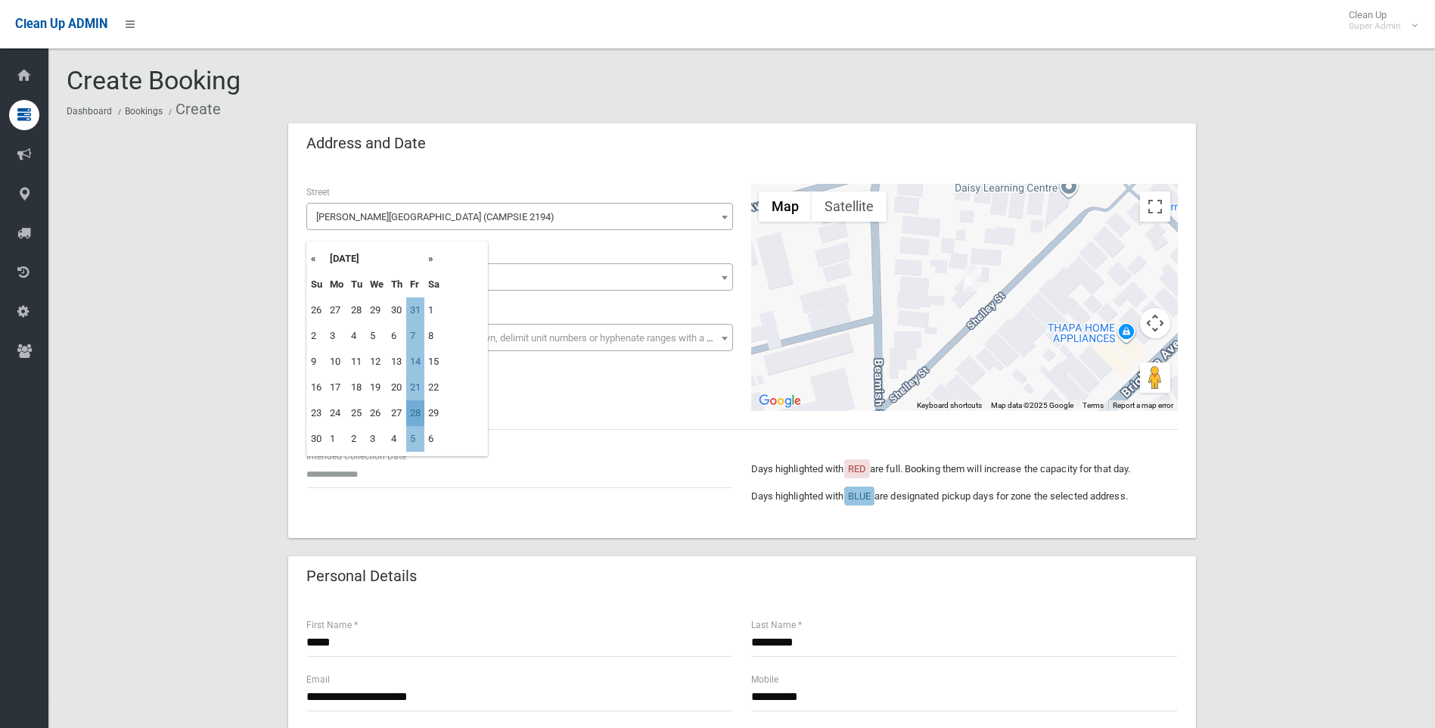
type input "**********"
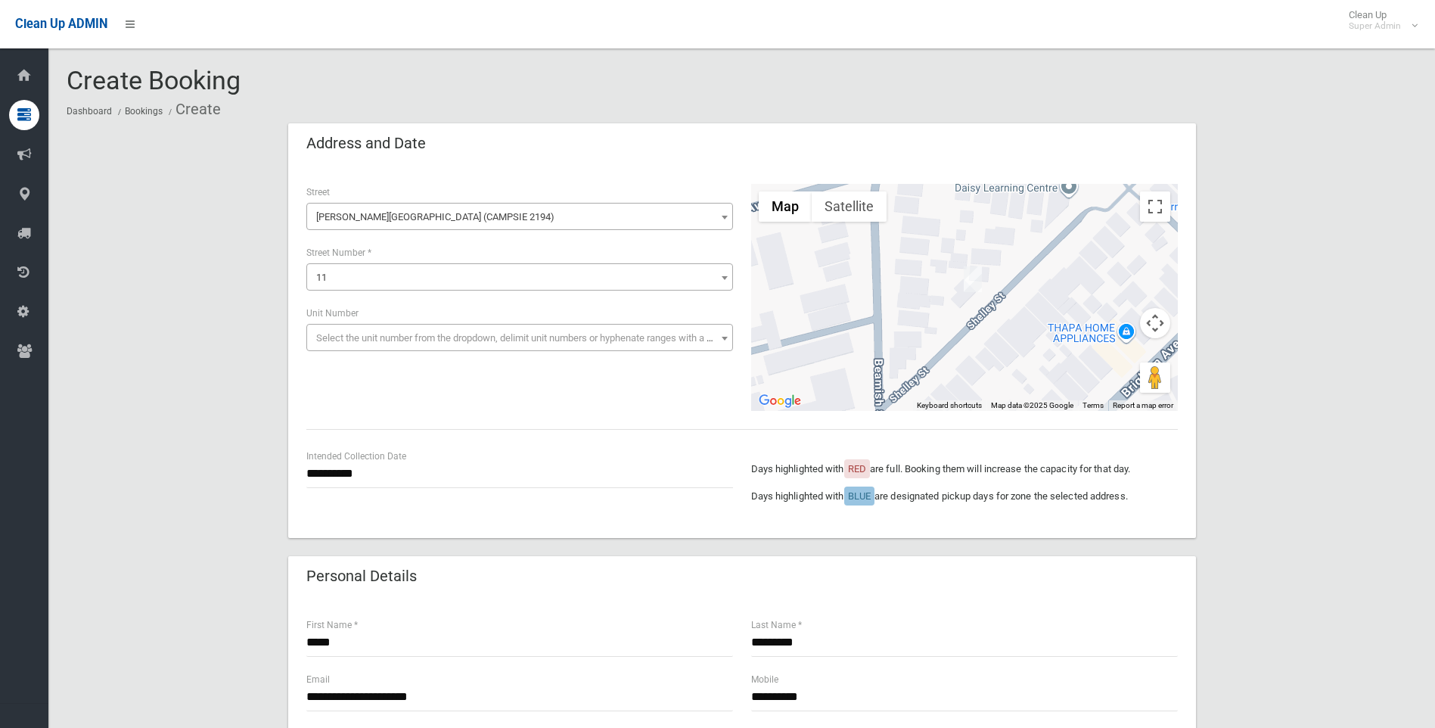
scroll to position [529, 0]
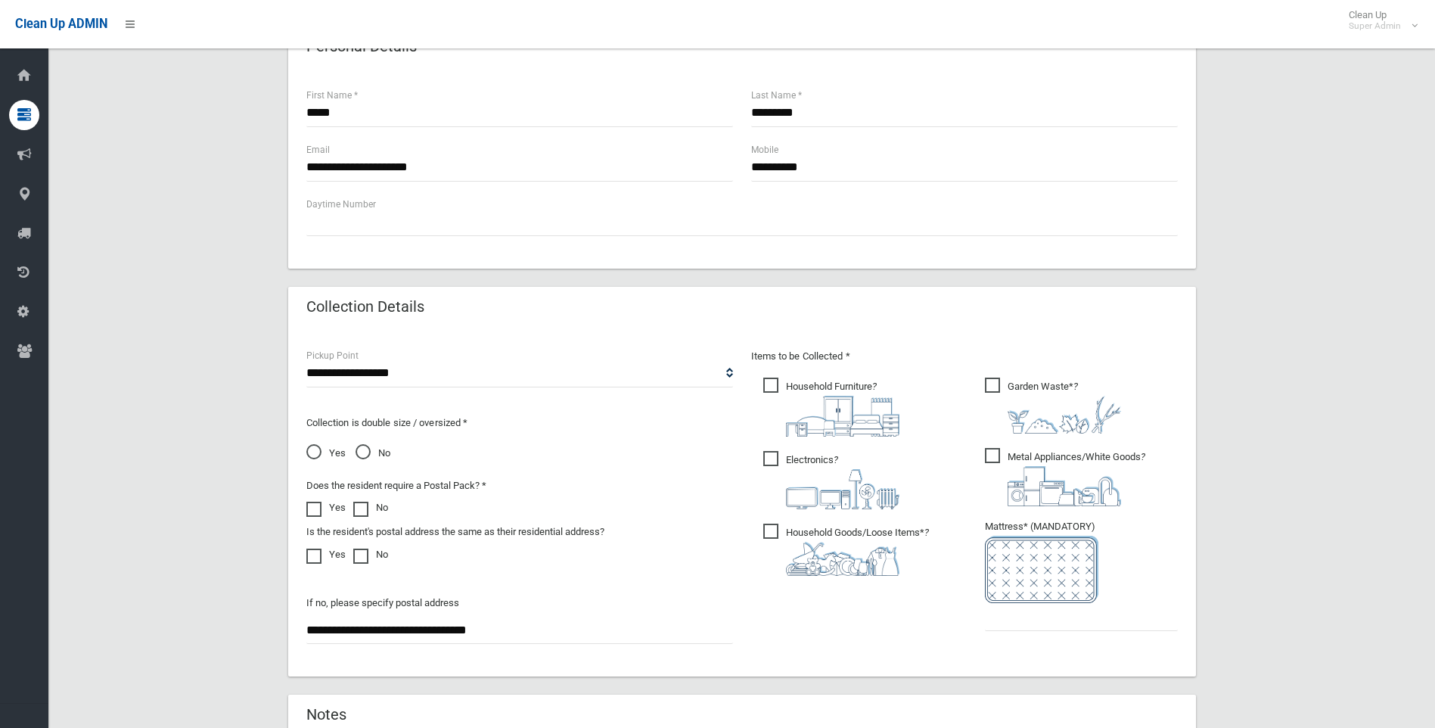
click at [314, 548] on span at bounding box center [317, 548] width 23 height 0
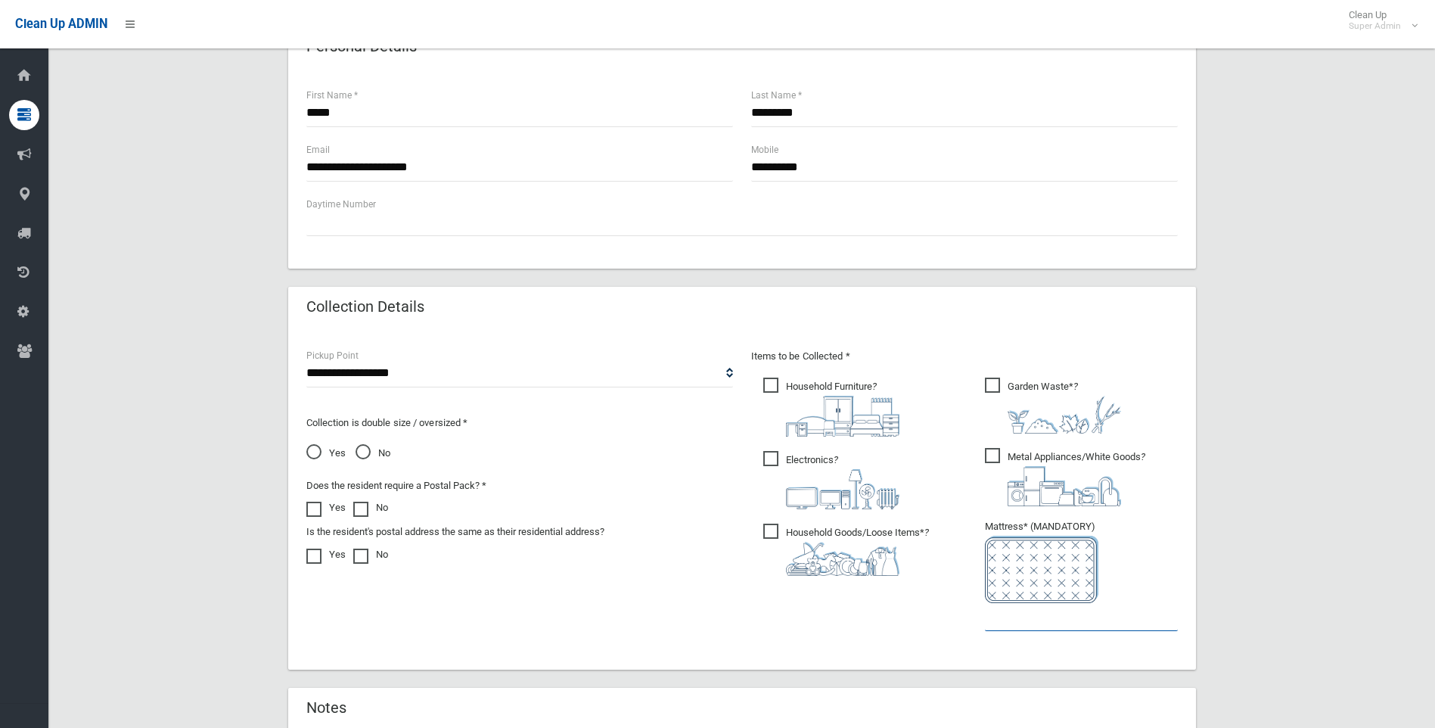
click at [1016, 622] on input "text" at bounding box center [1081, 617] width 193 height 28
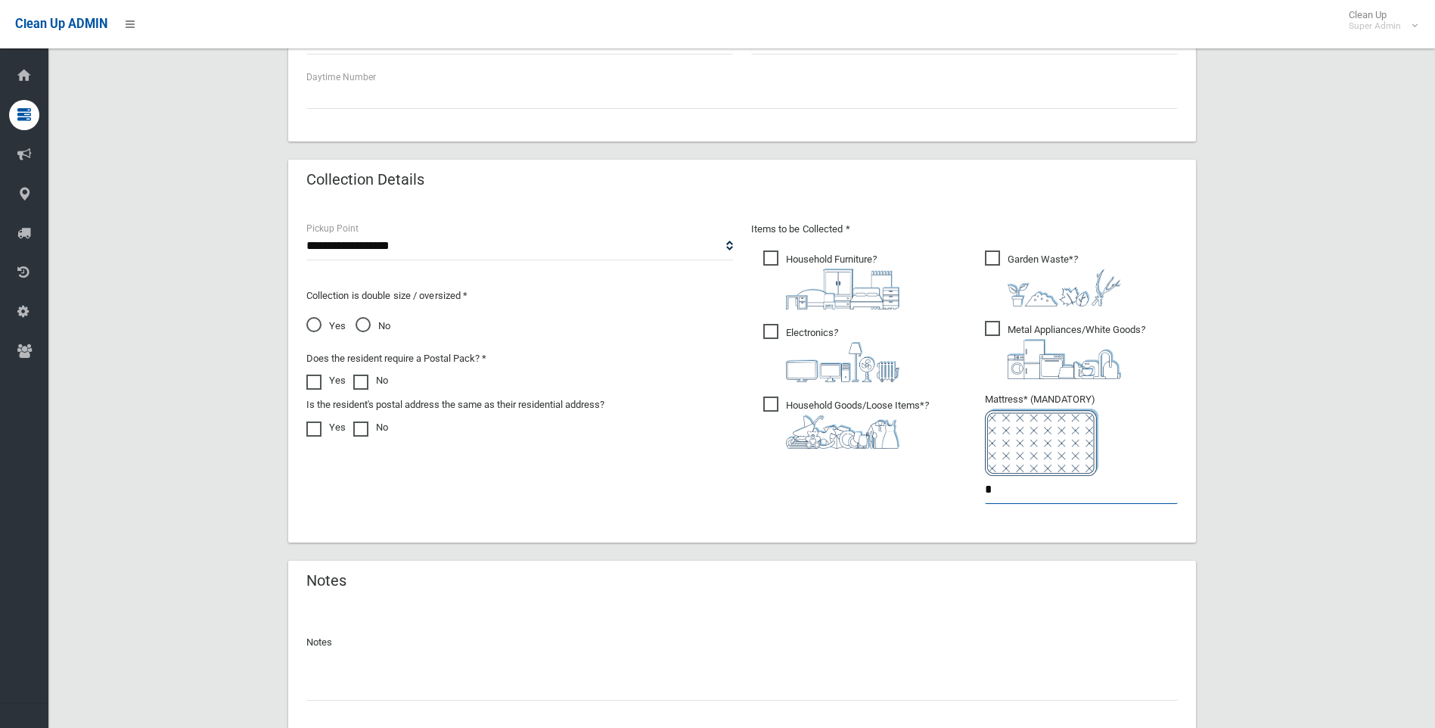
scroll to position [762, 0]
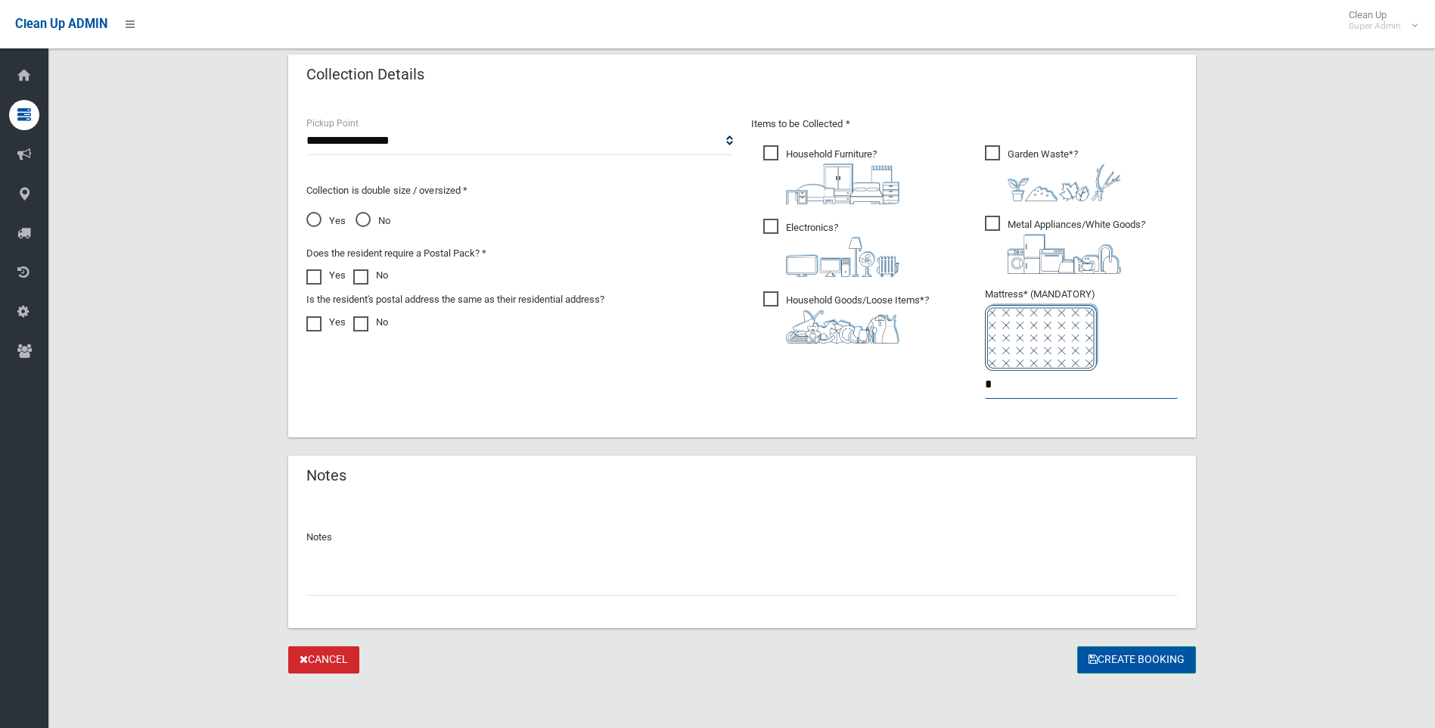
type input "*"
click at [1164, 654] on button "Create Booking" at bounding box center [1136, 660] width 119 height 28
